Goal: Task Accomplishment & Management: Use online tool/utility

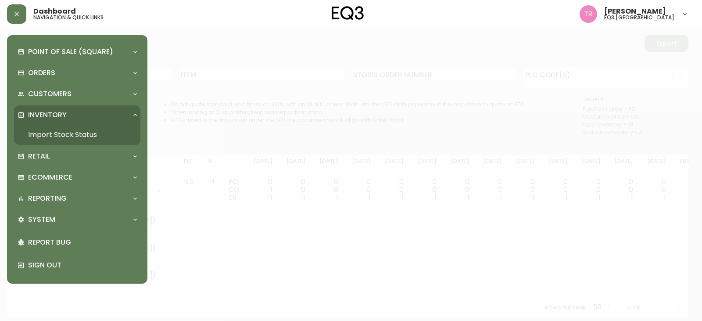
click at [49, 130] on link "Import Stock Status" at bounding box center [77, 135] width 126 height 20
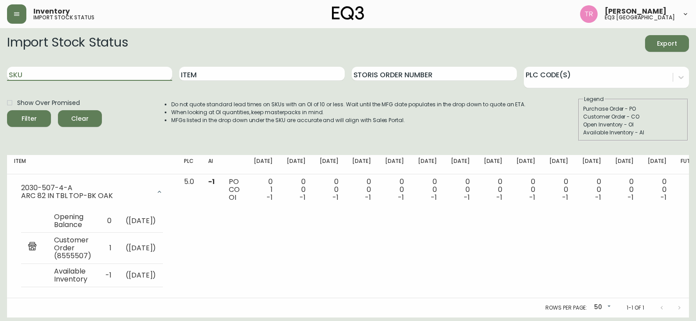
click at [55, 73] on input "SKU" at bounding box center [89, 74] width 165 height 14
paste input "[PHONE_NUMBER]"
click at [7, 110] on button "Filter" at bounding box center [29, 118] width 44 height 17
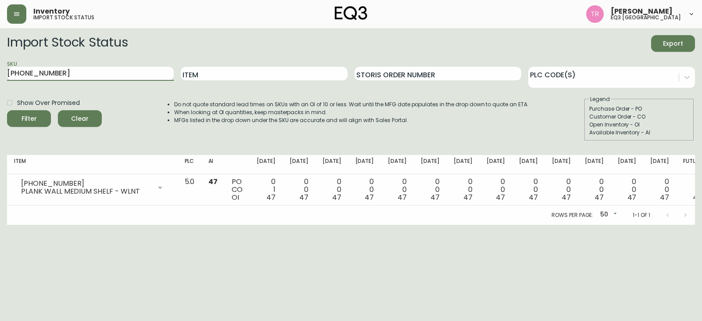
click at [61, 79] on input "[PHONE_NUMBER]" at bounding box center [90, 74] width 167 height 14
paste input "29-13-B"
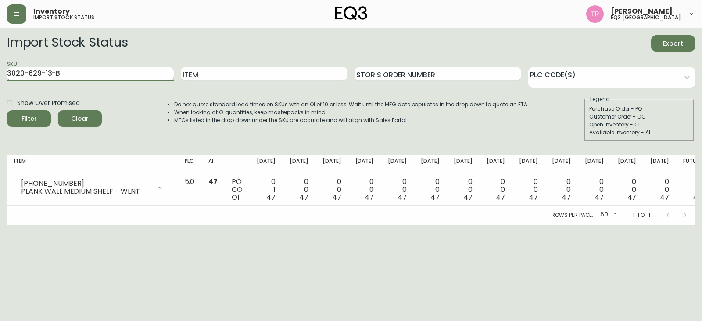
type input "3020-629-13-B"
click at [7, 110] on button "Filter" at bounding box center [29, 118] width 44 height 17
